Goal: Task Accomplishment & Management: Manage account settings

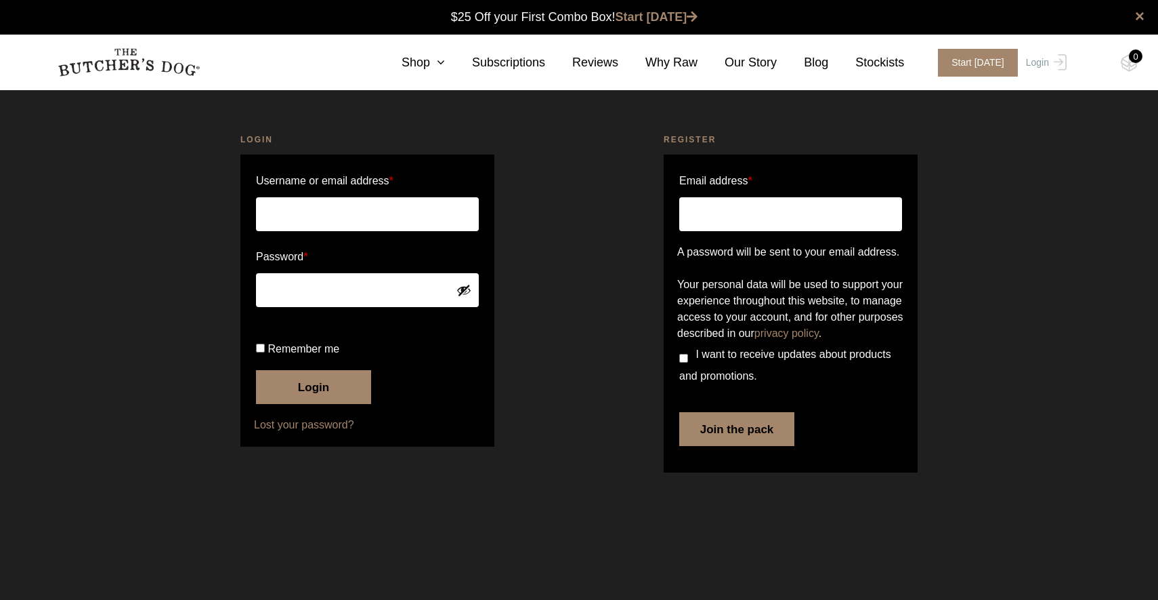
type input "nmpatches@gmail.com"
click at [296, 404] on button "Login" at bounding box center [313, 387] width 115 height 34
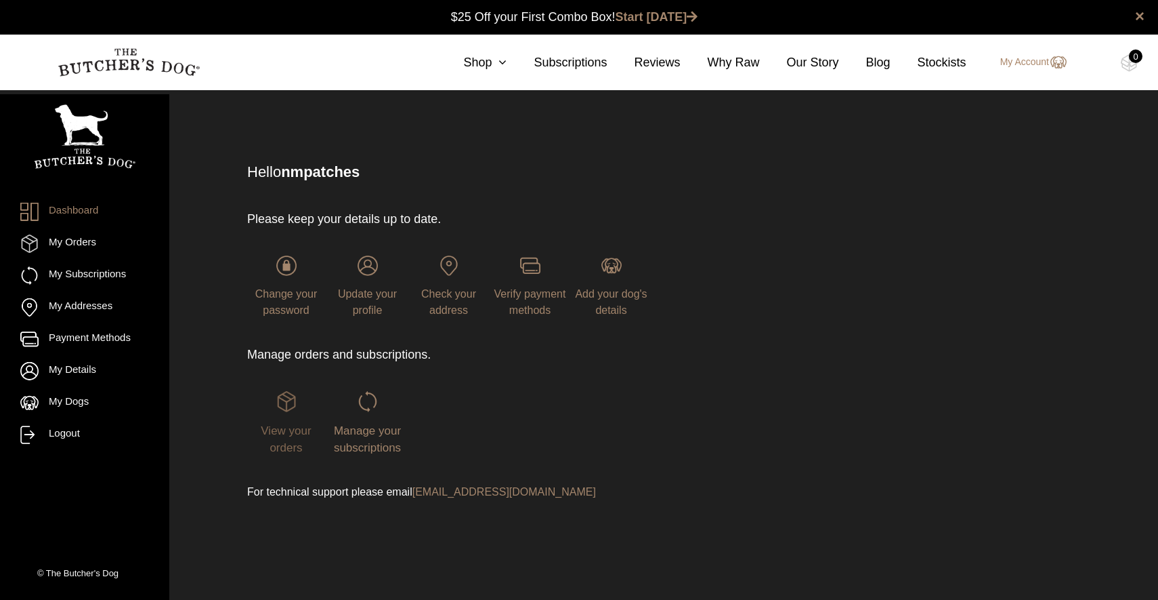
click at [285, 404] on img at bounding box center [286, 401] width 20 height 20
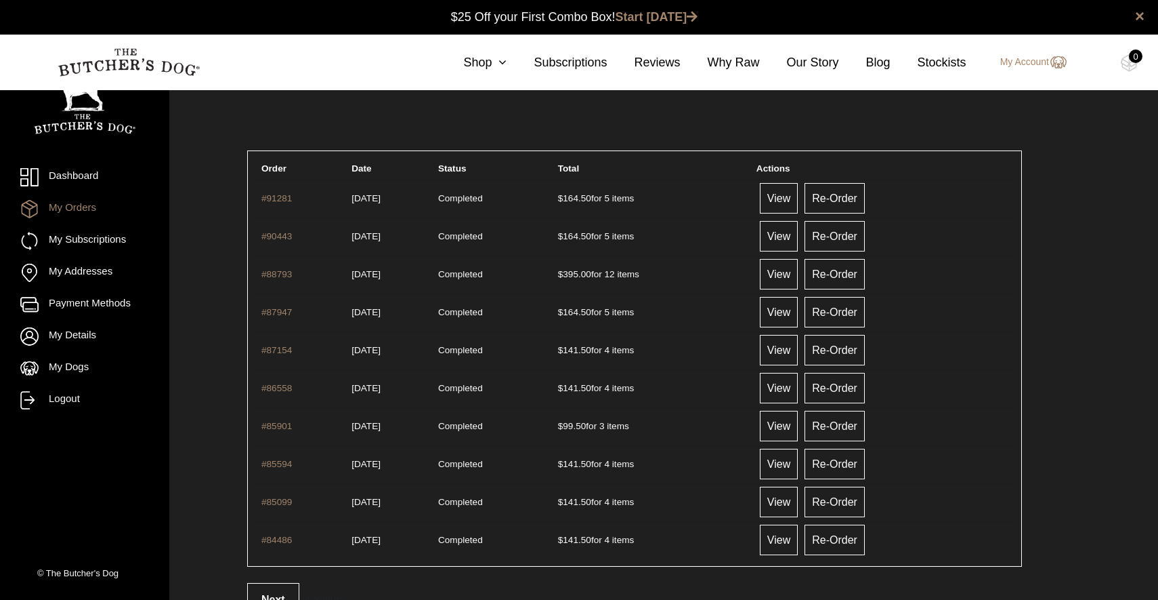
scroll to position [1, 0]
click at [798, 210] on link "View" at bounding box center [779, 197] width 38 height 30
